Goal: Transaction & Acquisition: Purchase product/service

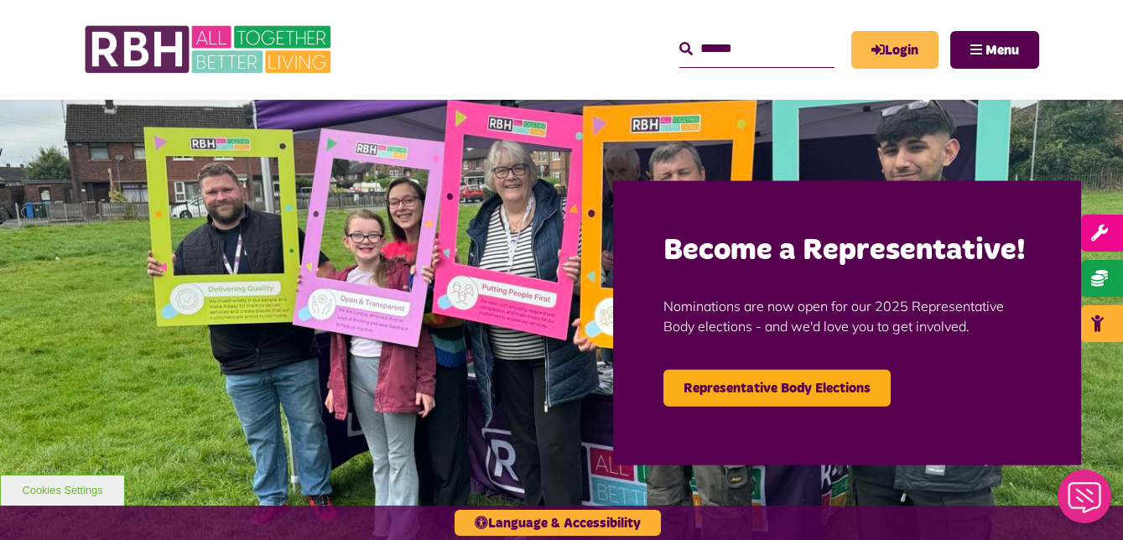
click at [899, 44] on link "Login" at bounding box center [895, 50] width 87 height 38
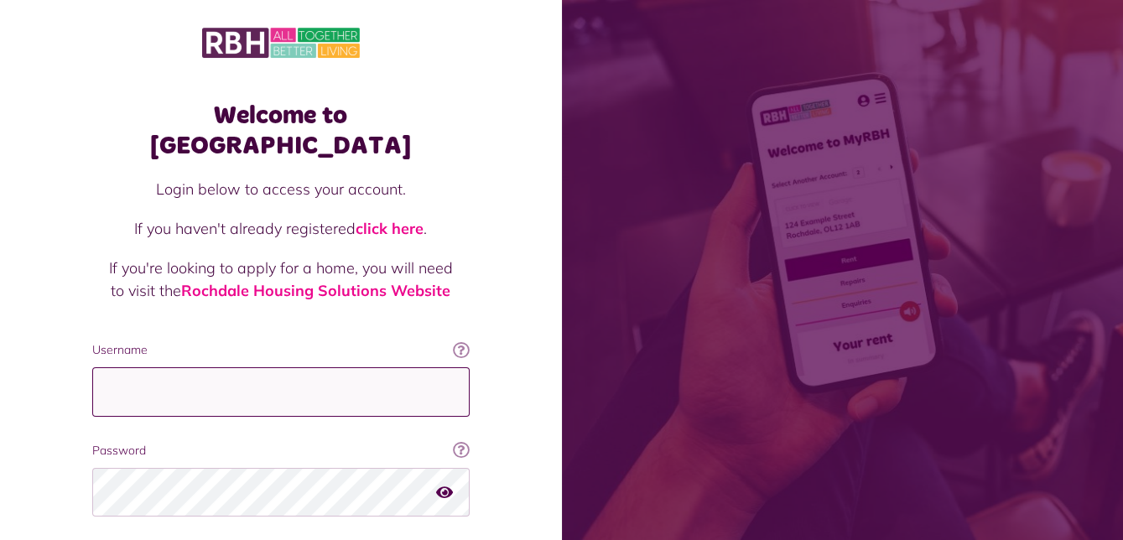
click at [388, 371] on input "Username" at bounding box center [281, 392] width 378 height 50
type input "**********"
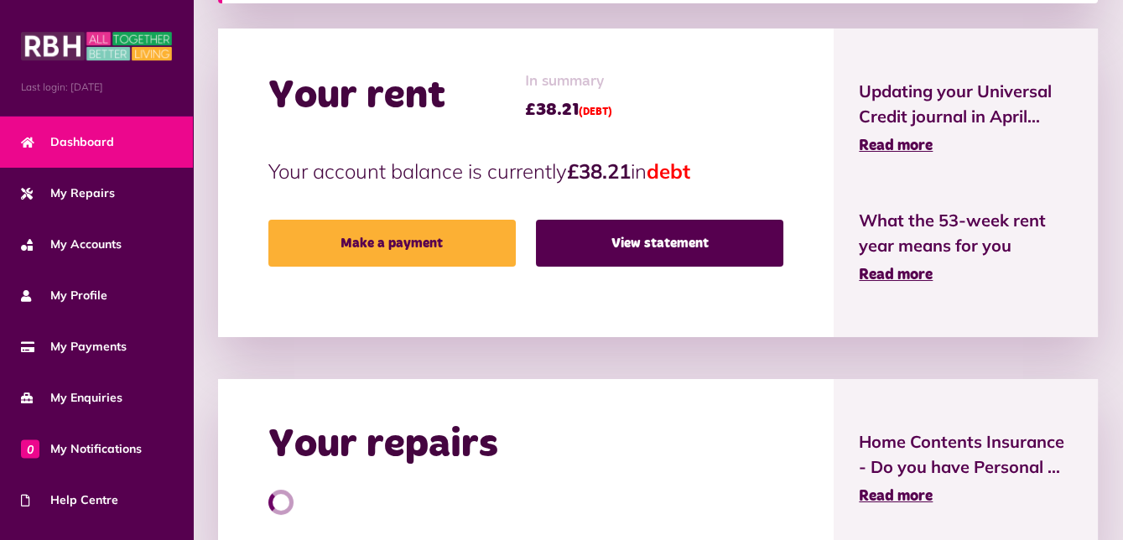
scroll to position [518, 0]
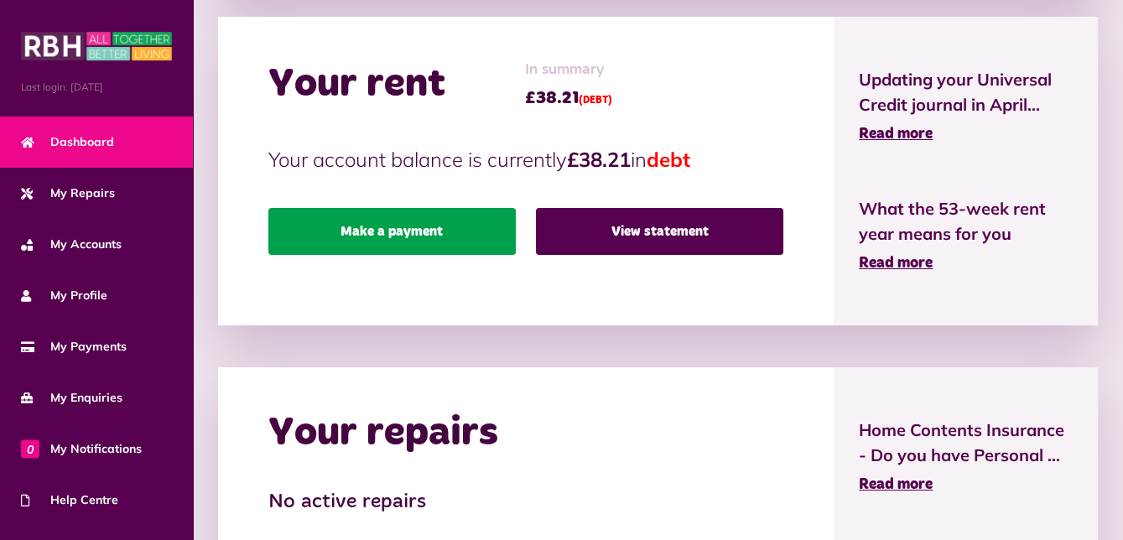
click at [419, 221] on link "Make a payment" at bounding box center [392, 231] width 248 height 47
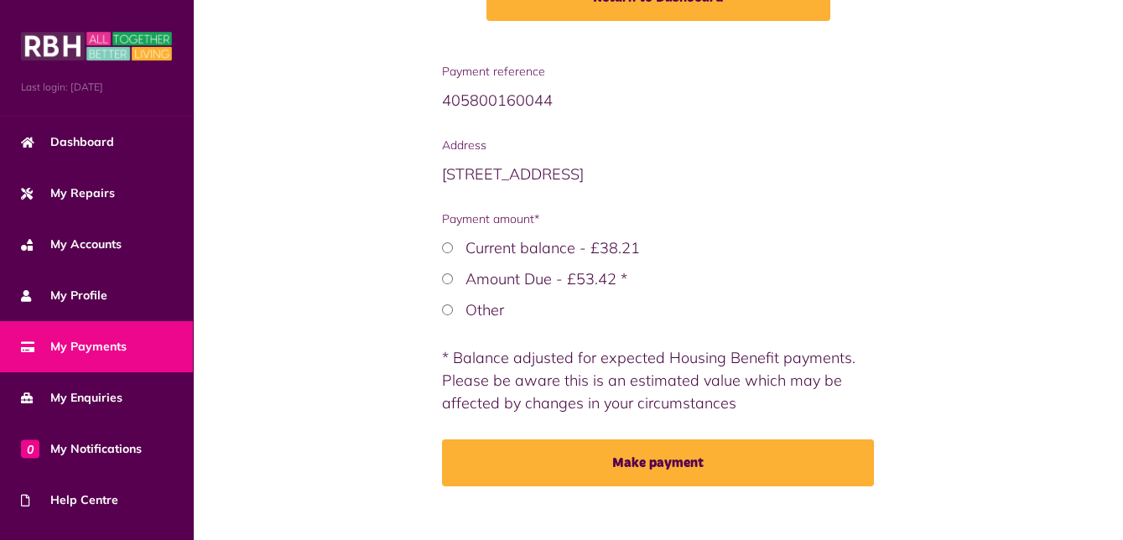
scroll to position [324, 0]
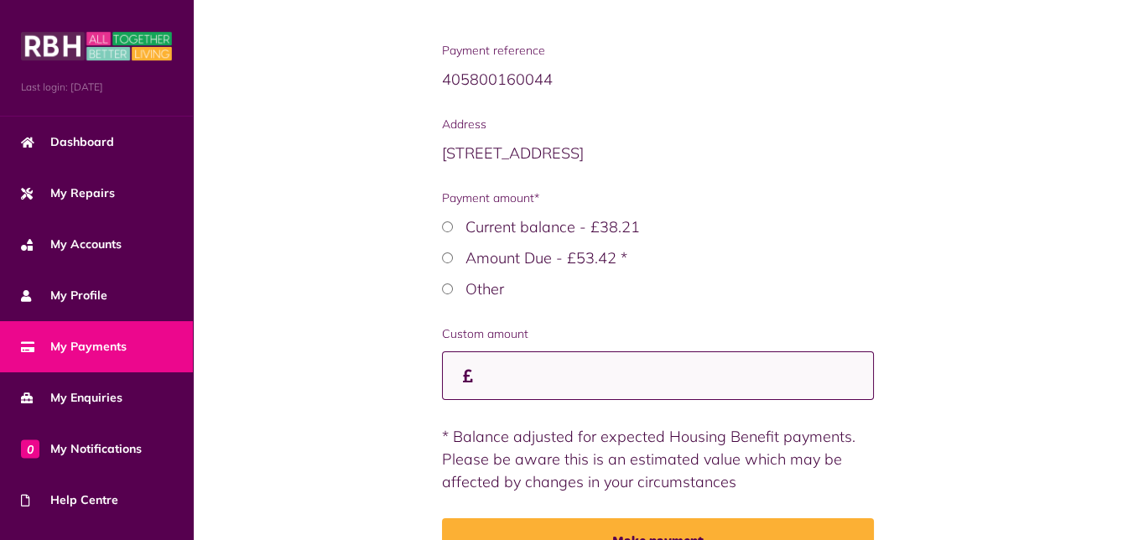
click at [675, 362] on input "Custom amount" at bounding box center [658, 377] width 432 height 50
type input "****"
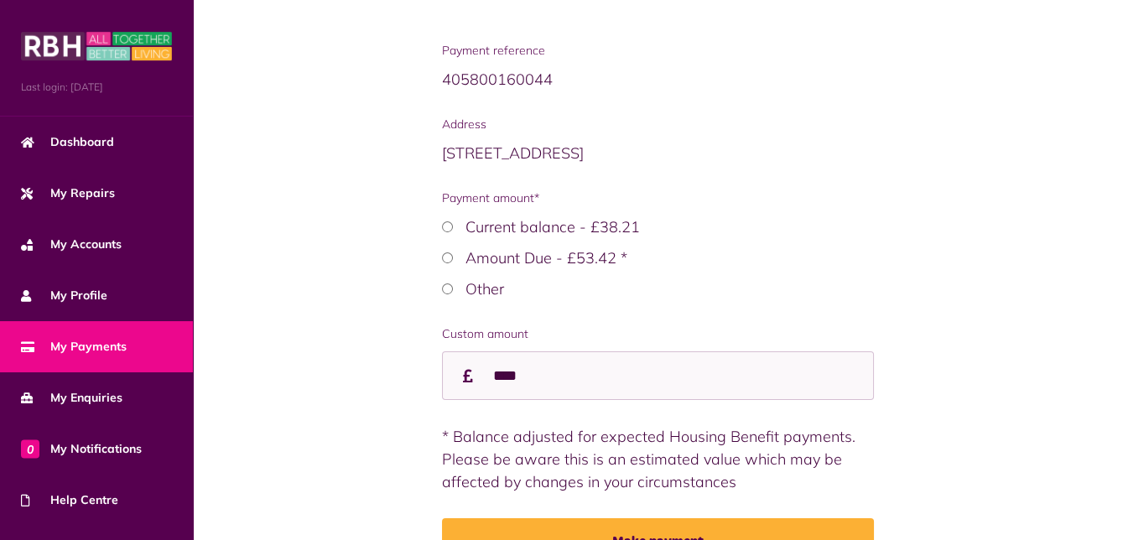
click at [939, 375] on div "Payment reference 405800160044 Address 16 Hall Gardens OL12 7EE (CUR) Payment a…" at bounding box center [658, 317] width 897 height 550
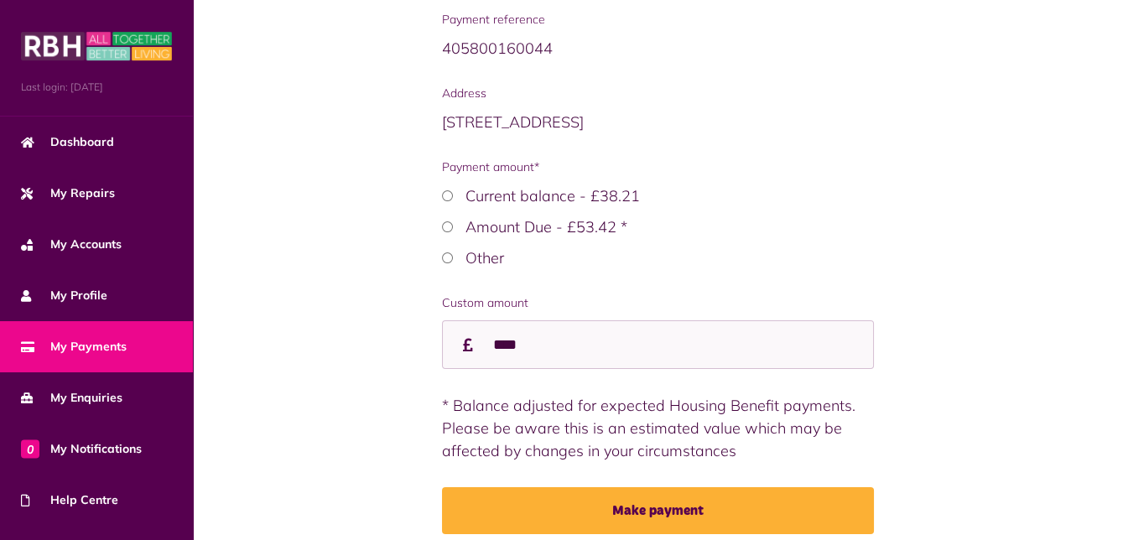
scroll to position [425, 0]
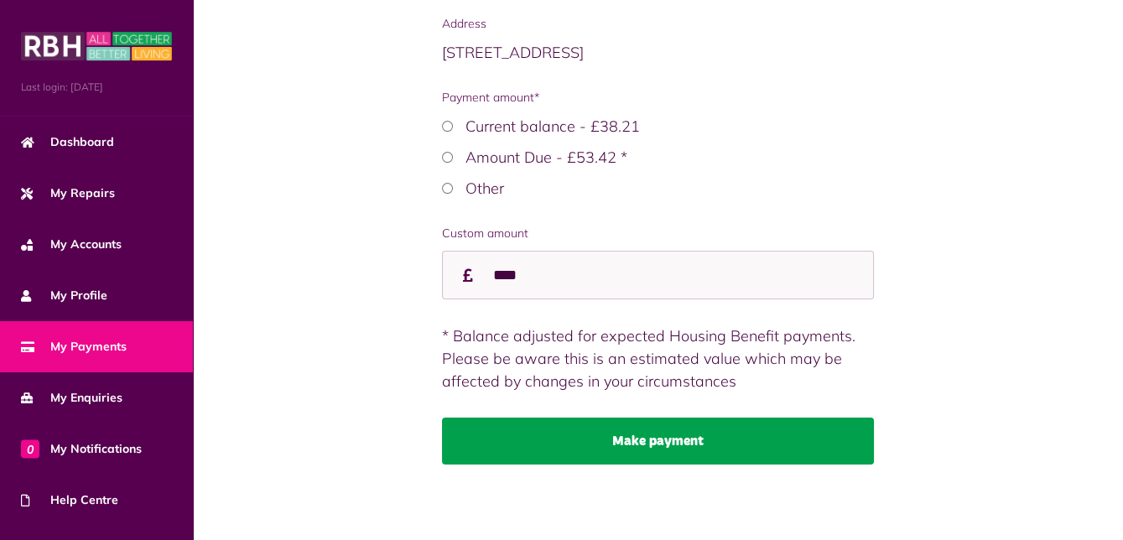
click at [722, 442] on button "Make payment" at bounding box center [658, 441] width 432 height 47
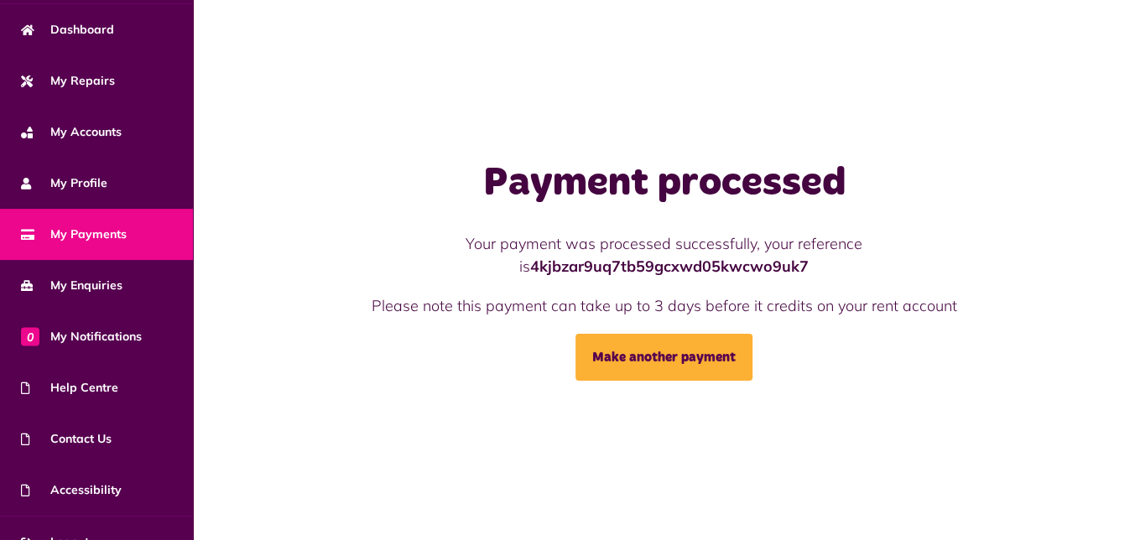
scroll to position [138, 0]
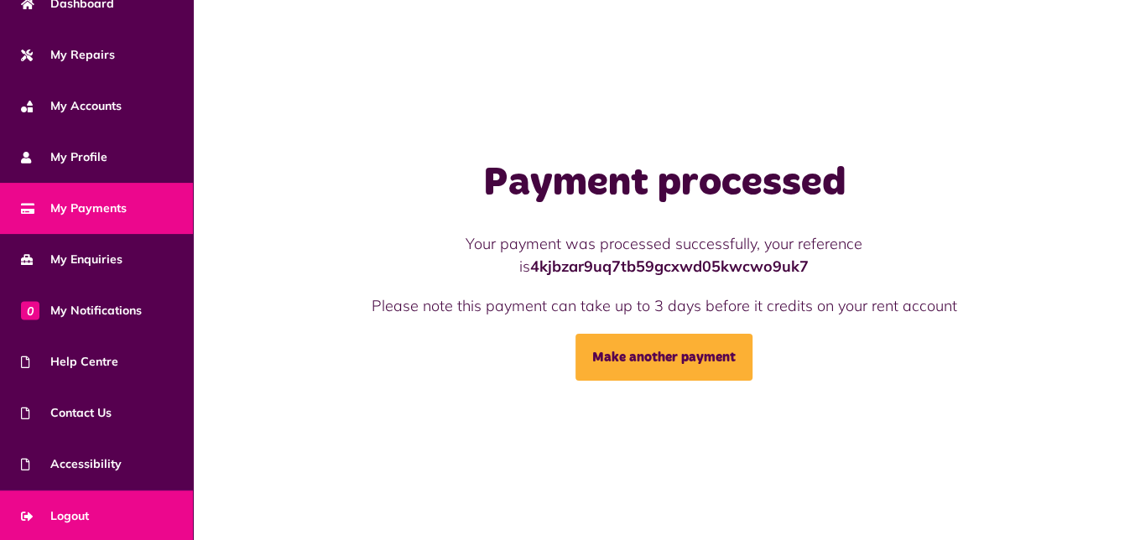
click at [102, 521] on link "Logout" at bounding box center [96, 516] width 193 height 51
